Goal: Task Accomplishment & Management: Use online tool/utility

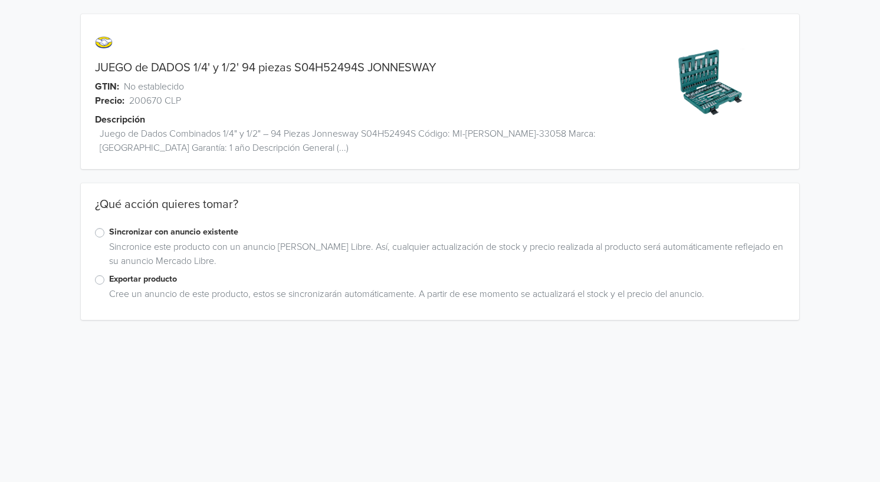
click at [109, 280] on label "Exportar producto" at bounding box center [447, 279] width 676 height 13
click at [0, 0] on input "Exportar producto" at bounding box center [0, 0] width 0 height 0
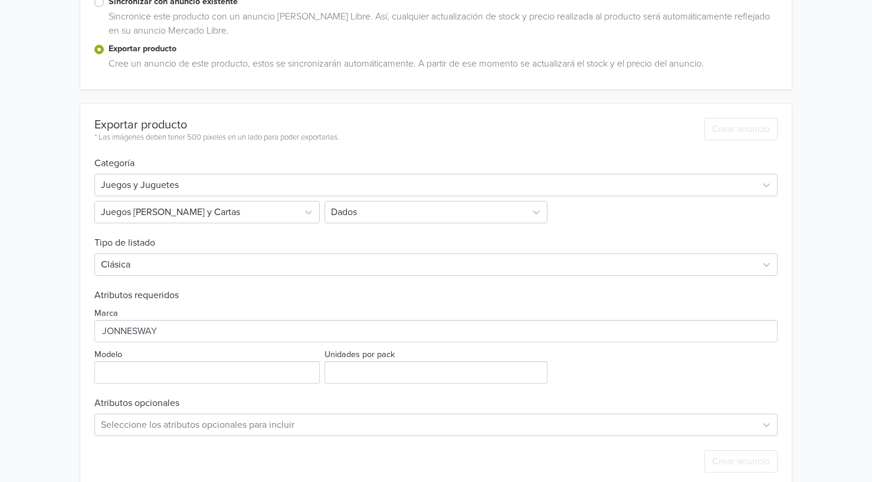
scroll to position [249, 0]
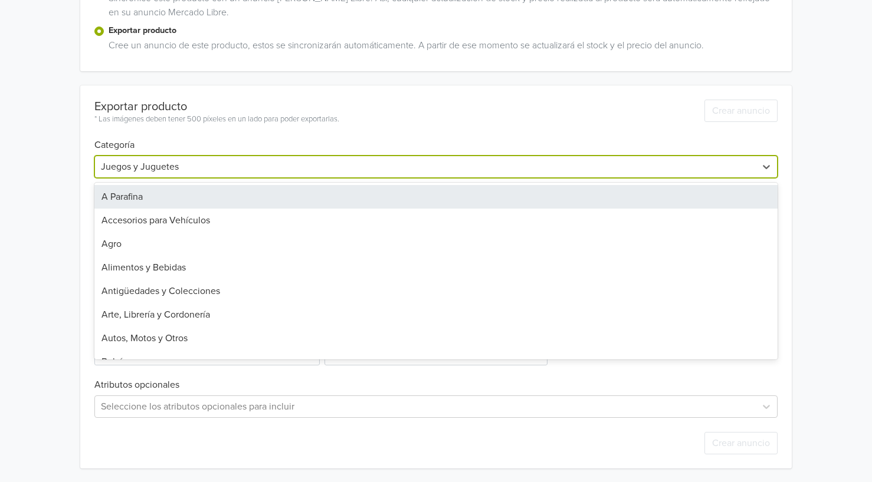
click at [160, 162] on div at bounding box center [425, 167] width 649 height 17
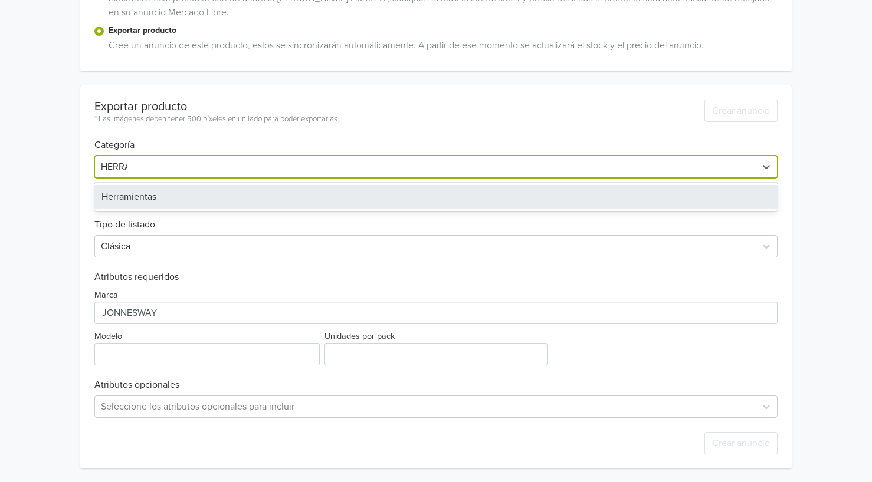
type input "HERRAMI"
click at [145, 194] on div "Herramientas" at bounding box center [436, 197] width 684 height 24
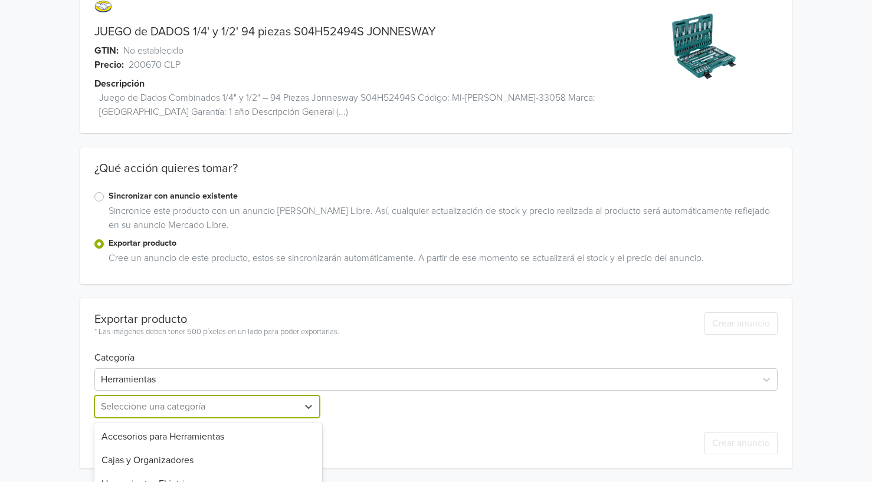
scroll to position [153, 0]
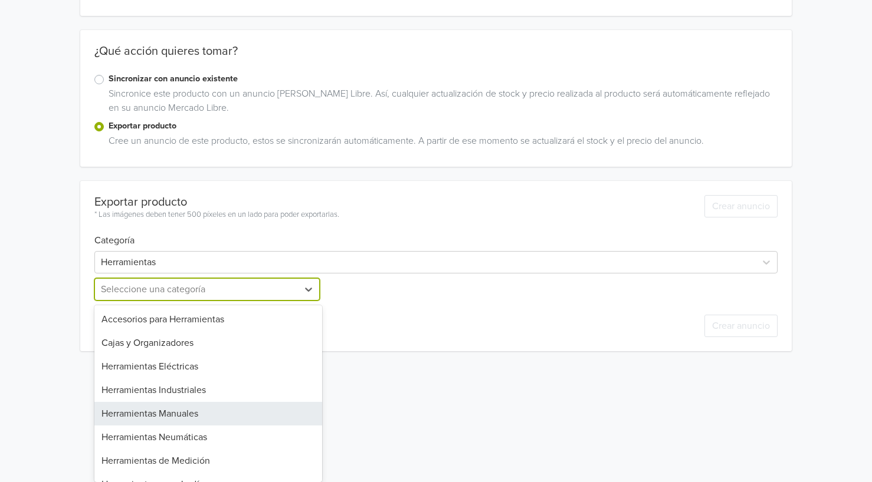
click at [277, 301] on div "9 results available. Use Up and Down to choose options, press Enter to select t…" at bounding box center [208, 289] width 228 height 22
click at [222, 408] on div "Herramientas Manuales" at bounding box center [208, 414] width 228 height 24
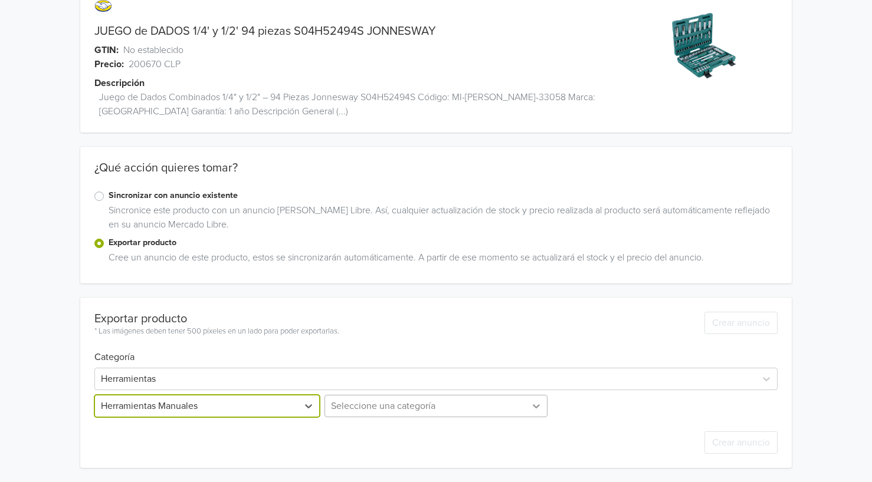
click at [534, 409] on div "Seleccione una categoría" at bounding box center [436, 406] width 228 height 22
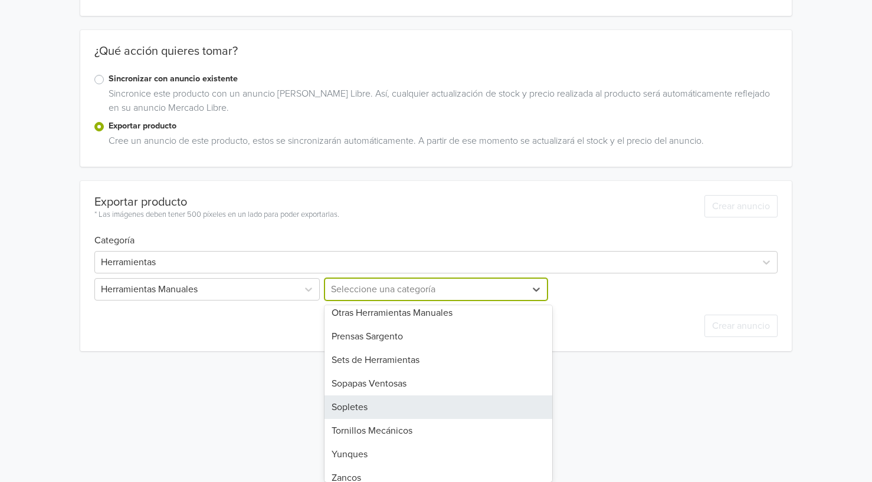
scroll to position [275, 0]
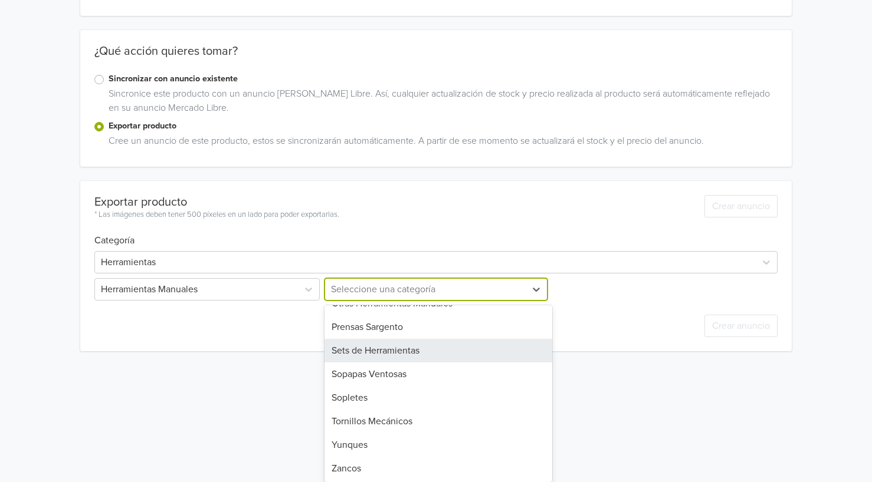
click at [442, 359] on div "Sets de Herramientas" at bounding box center [438, 351] width 228 height 24
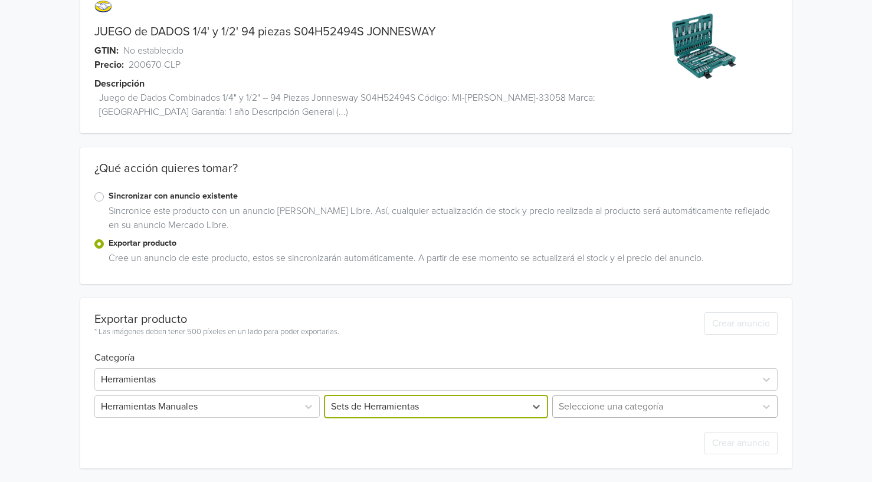
click at [636, 398] on div "Seleccione una categoría" at bounding box center [664, 407] width 228 height 22
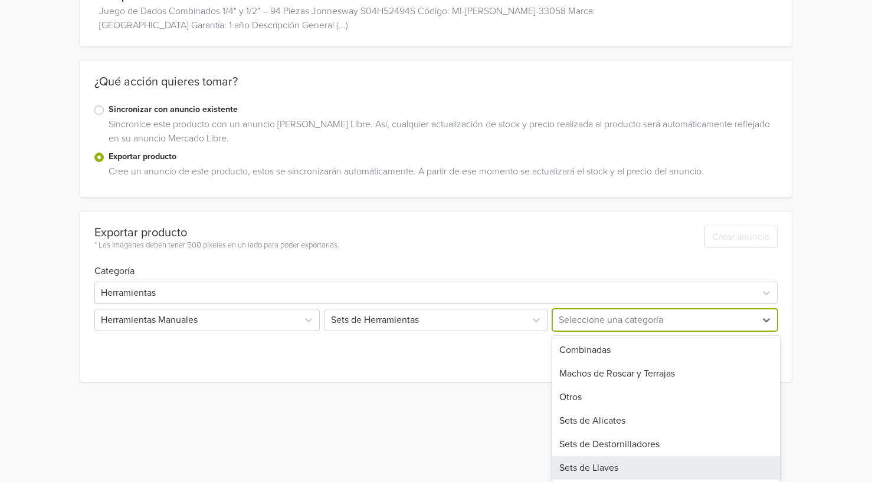
click at [662, 468] on div "Sets de Llaves" at bounding box center [666, 469] width 228 height 24
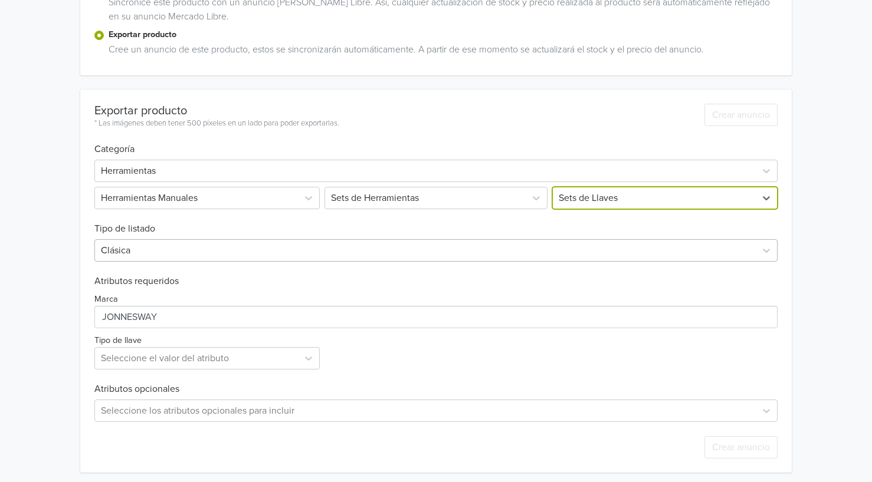
scroll to position [249, 0]
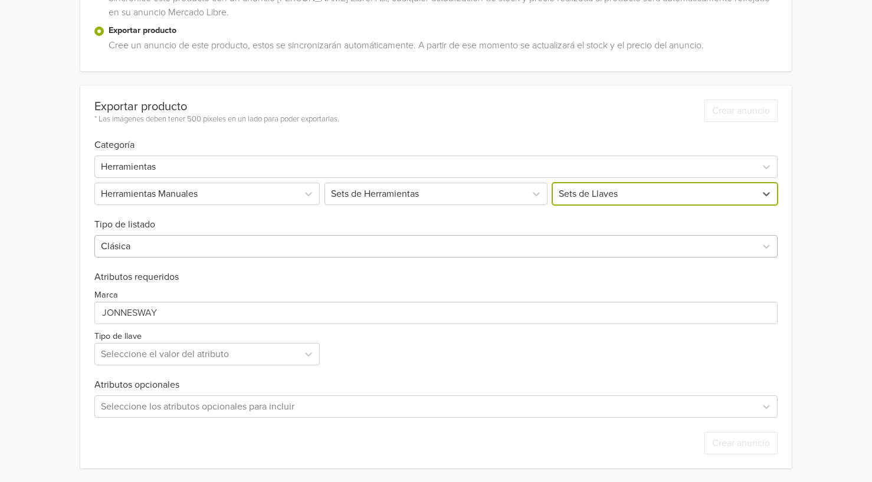
click at [152, 244] on div at bounding box center [425, 246] width 649 height 17
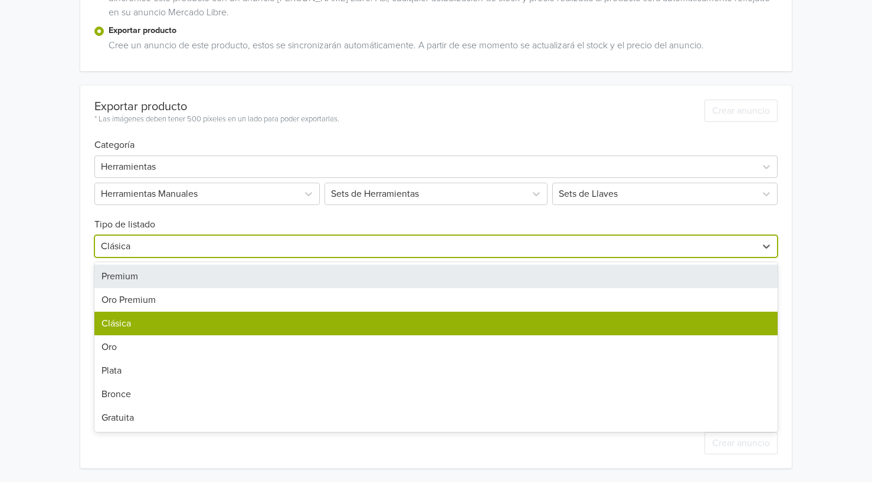
click at [146, 281] on div "Premium" at bounding box center [436, 277] width 684 height 24
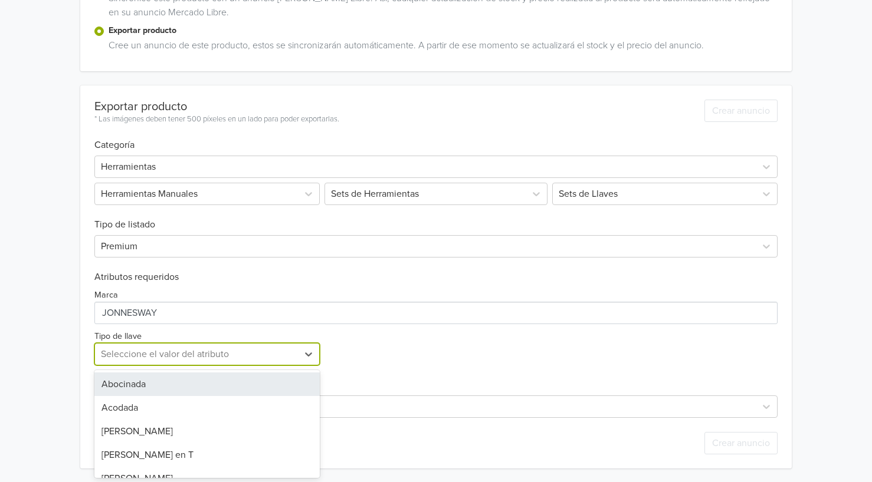
click at [291, 350] on div at bounding box center [196, 354] width 191 height 17
type input "TUB"
click at [159, 388] on div "Tubo" at bounding box center [206, 385] width 225 height 24
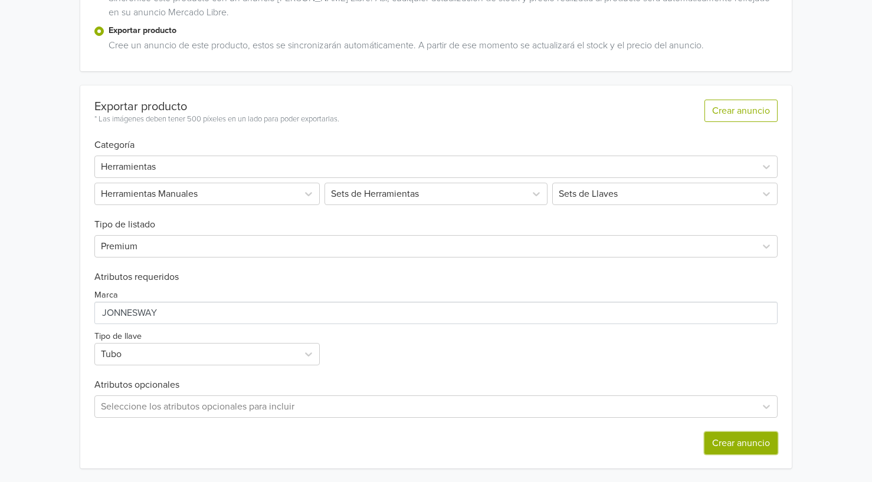
click at [746, 445] on button "Crear anuncio" at bounding box center [740, 443] width 73 height 22
